Goal: Task Accomplishment & Management: Manage account settings

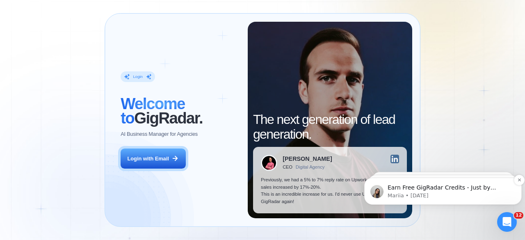
click at [496, 189] on p "Earn Free GigRadar Credits - Just by Sharing Your Story! 💬 Want more credits fo…" at bounding box center [449, 188] width 124 height 8
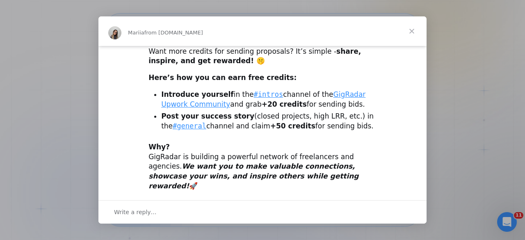
scroll to position [74, 0]
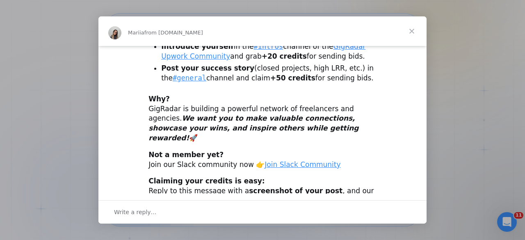
click at [414, 27] on span "Close" at bounding box center [412, 31] width 30 height 30
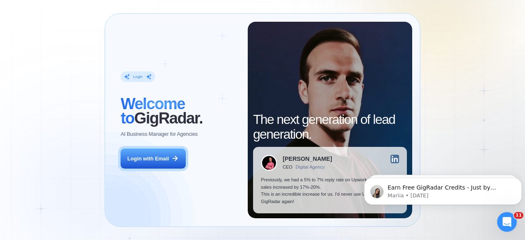
scroll to position [0, 0]
click at [520, 181] on icon "Dismiss notification" at bounding box center [519, 179] width 5 height 5
click at [488, 193] on p "Mariia • [DATE]" at bounding box center [449, 195] width 124 height 7
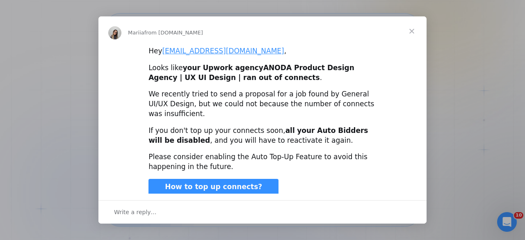
click at [406, 34] on span "Close" at bounding box center [412, 31] width 30 height 30
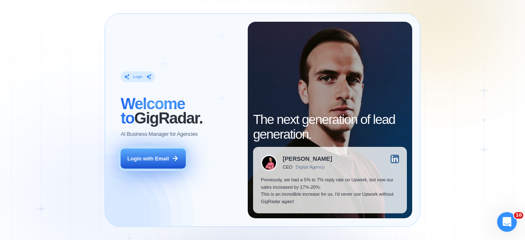
click at [152, 166] on button "Login with Email" at bounding box center [153, 158] width 65 height 20
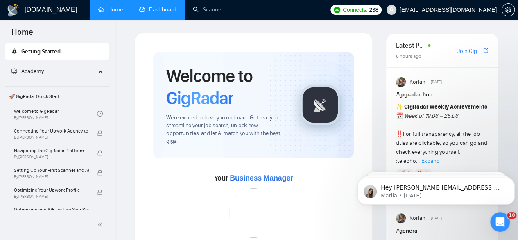
click at [170, 7] on link "Dashboard" at bounding box center [157, 9] width 37 height 7
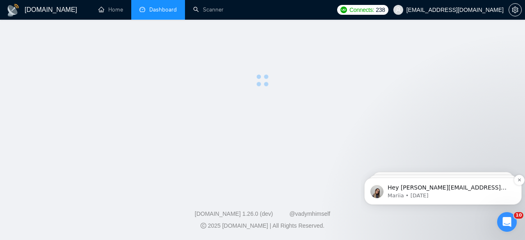
click at [488, 189] on p "Hey [PERSON_NAME][EMAIL_ADDRESS][DOMAIN_NAME], Looks like your Upwork agency Im…" at bounding box center [449, 188] width 124 height 8
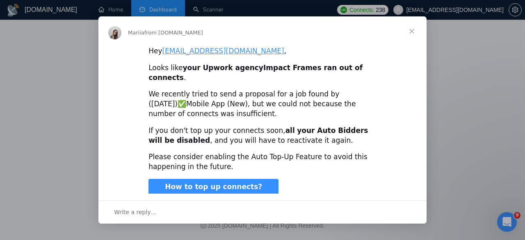
click at [412, 32] on span "Close" at bounding box center [412, 31] width 30 height 30
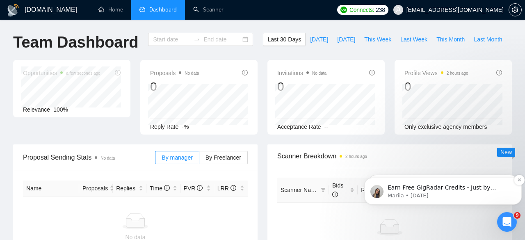
type input "[DATE]"
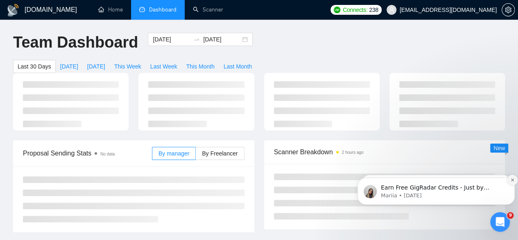
click at [510, 180] on button "Dismiss notification" at bounding box center [512, 180] width 11 height 11
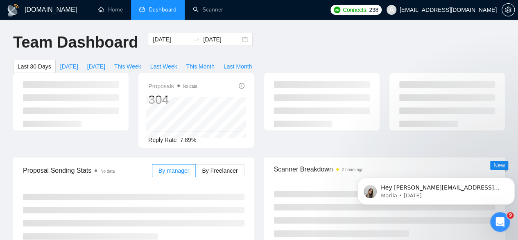
click at [510, 180] on button "Dismiss notification" at bounding box center [513, 180] width 9 height 9
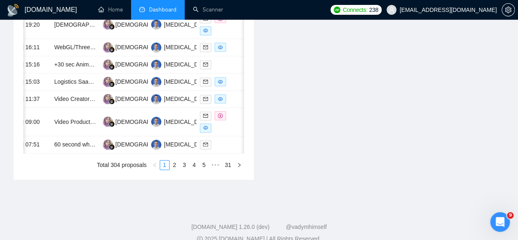
scroll to position [0, 43]
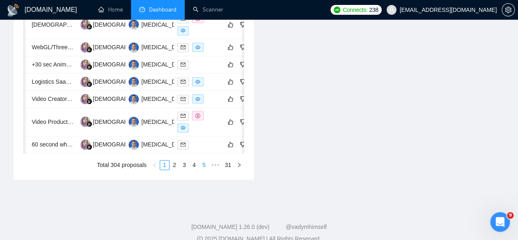
click at [206, 169] on link "5" at bounding box center [204, 164] width 9 height 9
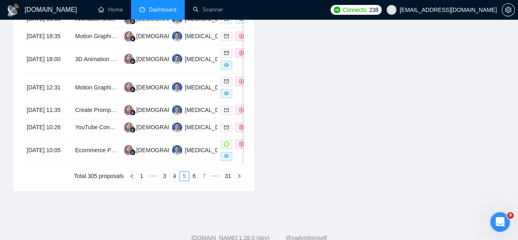
click at [205, 180] on link "7" at bounding box center [204, 175] width 9 height 9
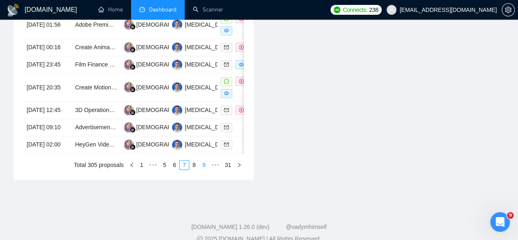
click at [205, 169] on link "9" at bounding box center [204, 164] width 9 height 9
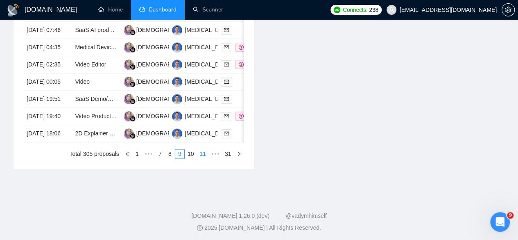
click at [206, 158] on link "11" at bounding box center [202, 153] width 11 height 9
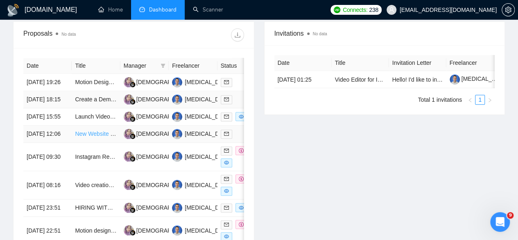
scroll to position [327, 0]
click at [47, 142] on td "[DATE] 12:06" at bounding box center [47, 133] width 48 height 17
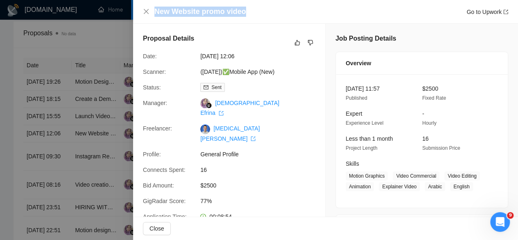
drag, startPoint x: 251, startPoint y: 11, endPoint x: 123, endPoint y: 12, distance: 127.9
click at [123, 12] on div "New Website promo video Go to Upwork Proposal Details Date: [DATE] 12:06 Scanne…" at bounding box center [259, 120] width 518 height 240
copy div "New Website promo video"
